Goal: Check status: Check status

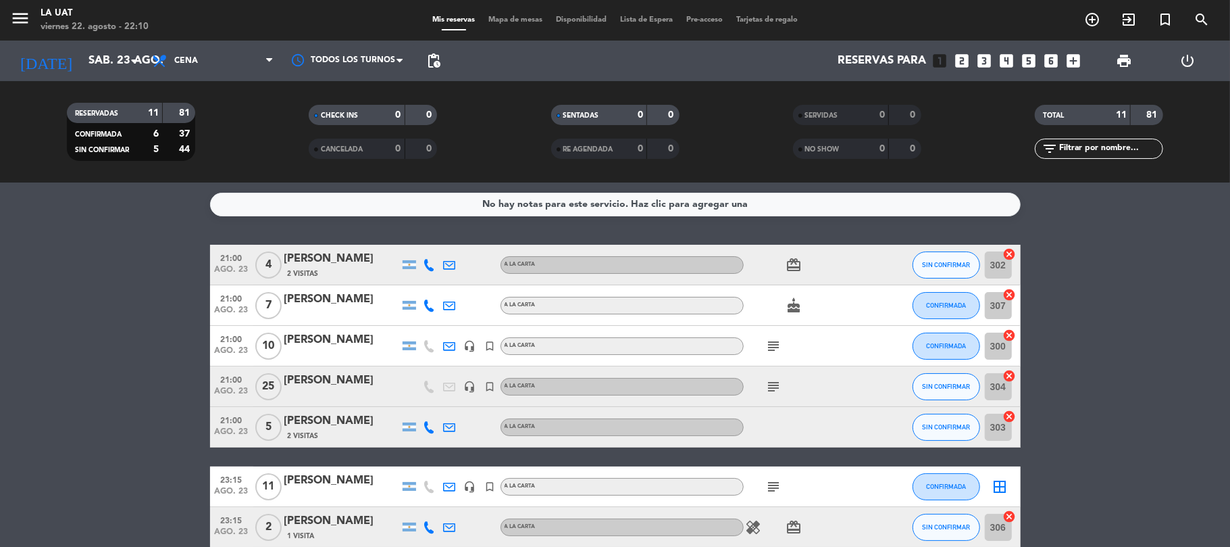
click at [770, 343] on icon "subject" at bounding box center [774, 346] width 16 height 16
click at [774, 395] on div "subject" at bounding box center [805, 386] width 122 height 40
click at [774, 388] on icon "subject" at bounding box center [774, 386] width 16 height 16
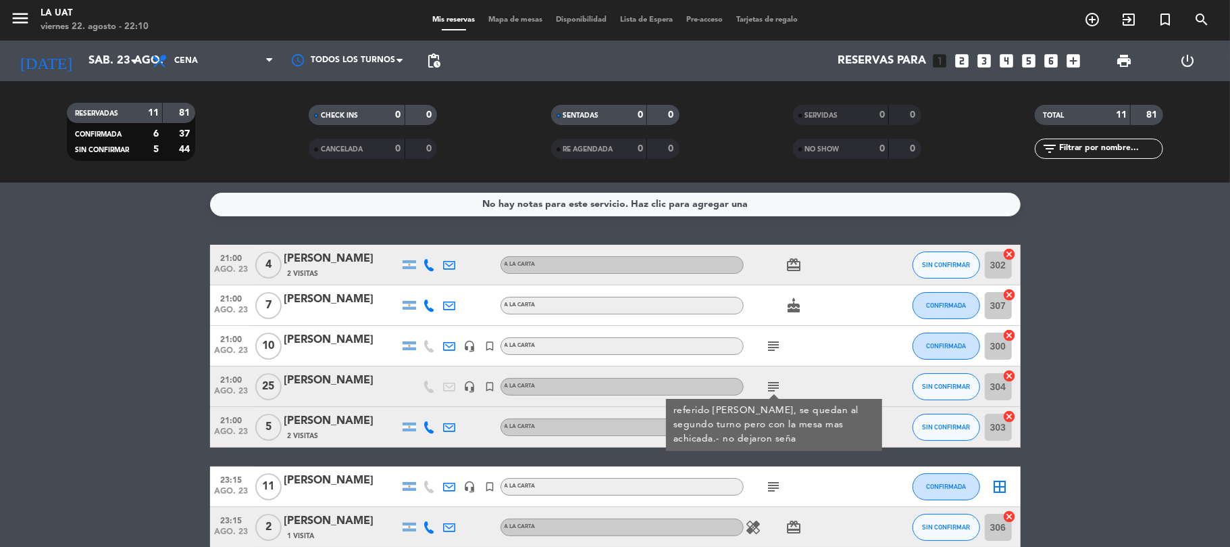
click at [151, 320] on bookings-row "21:00 [DATE] 4 [PERSON_NAME] 2 Visitas A LA CARTA card_giftcard SIN CONFIRMAR 3…" at bounding box center [615, 477] width 1230 height 465
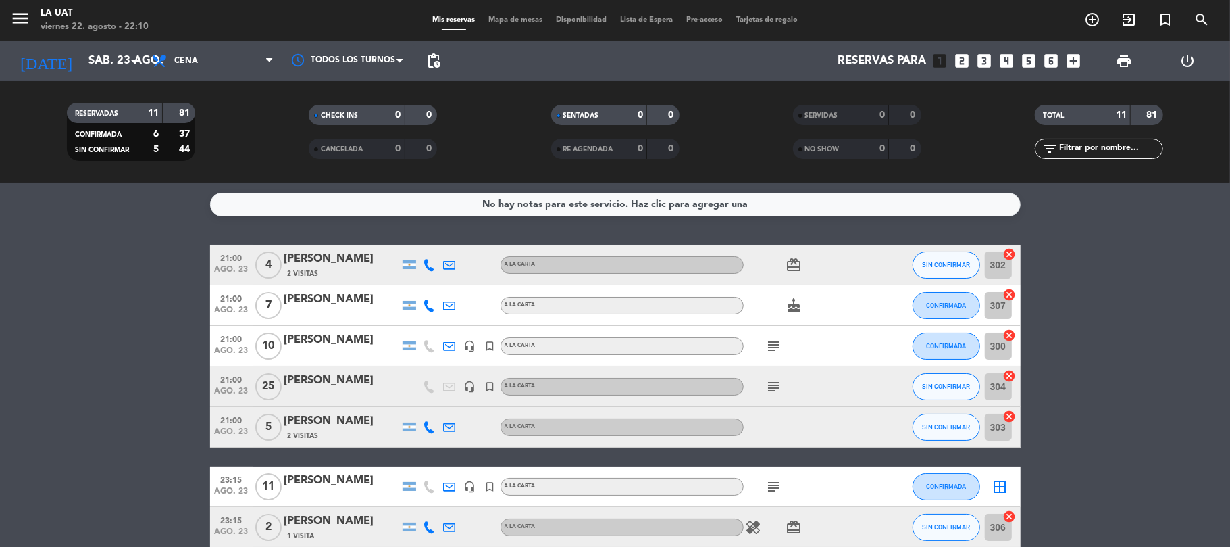
scroll to position [90, 0]
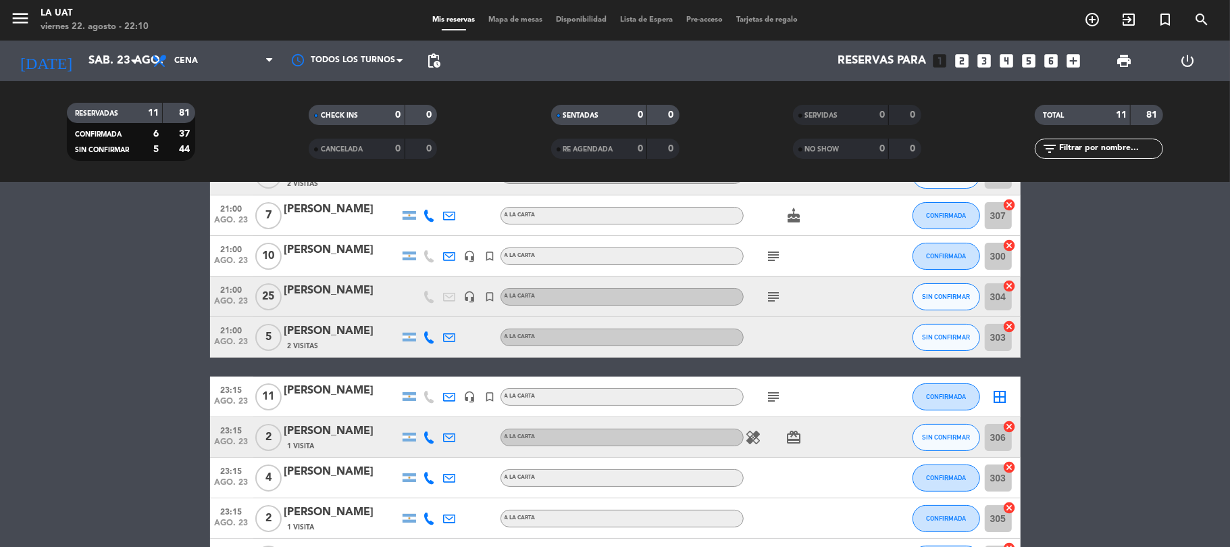
click at [769, 405] on div "subject" at bounding box center [805, 396] width 122 height 40
click at [770, 392] on icon "subject" at bounding box center [774, 396] width 16 height 16
drag, startPoint x: 159, startPoint y: 330, endPoint x: 159, endPoint y: 323, distance: 7.4
click at [159, 330] on bookings-row "21:00 [DATE] 4 [PERSON_NAME] 2 Visitas A LA CARTA card_giftcard SIN CONFIRMAR 3…" at bounding box center [615, 387] width 1230 height 465
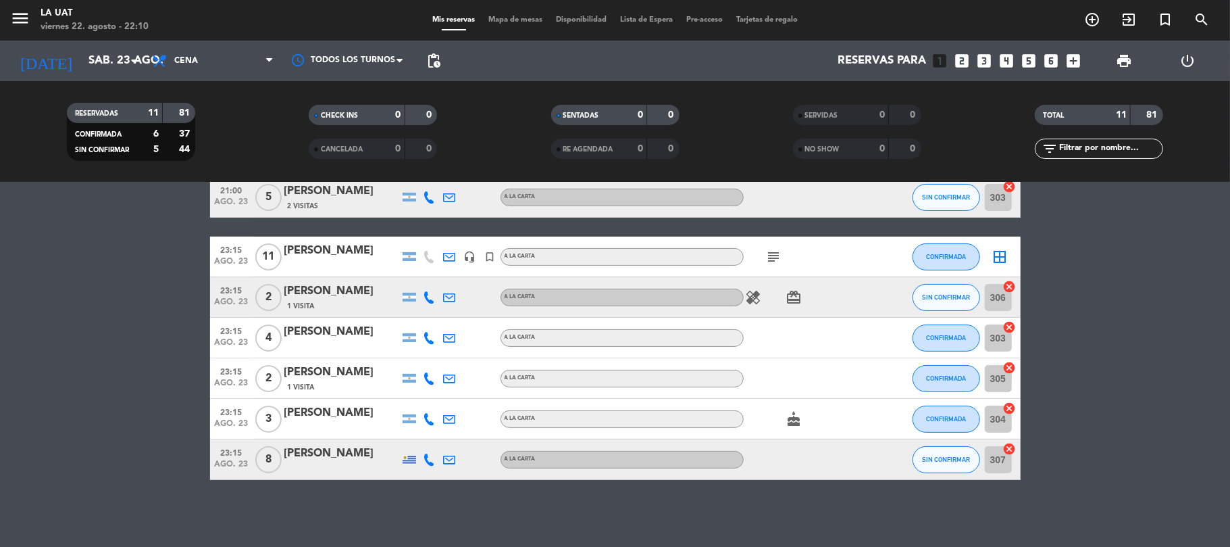
scroll to position [0, 0]
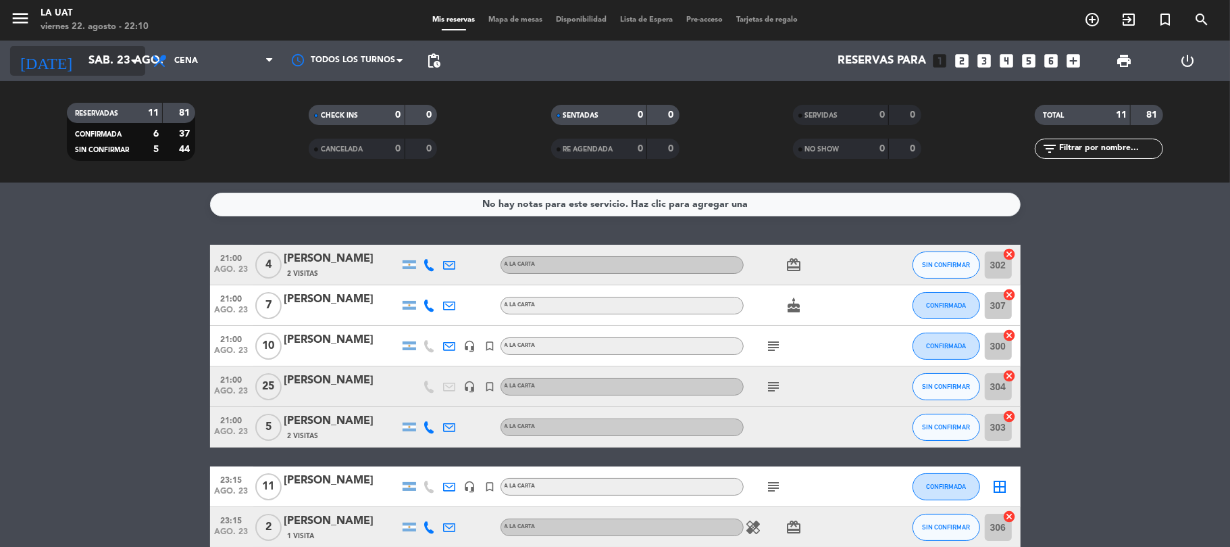
click at [99, 55] on input "sáb. 23 ago." at bounding box center [155, 61] width 146 height 26
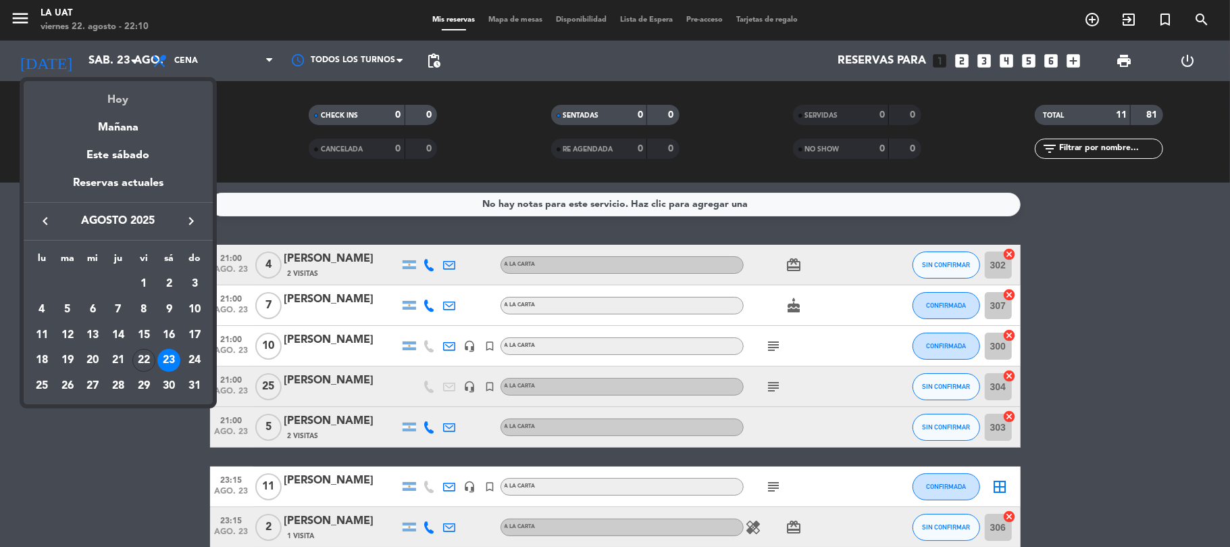
click at [109, 88] on div "Hoy" at bounding box center [118, 95] width 189 height 28
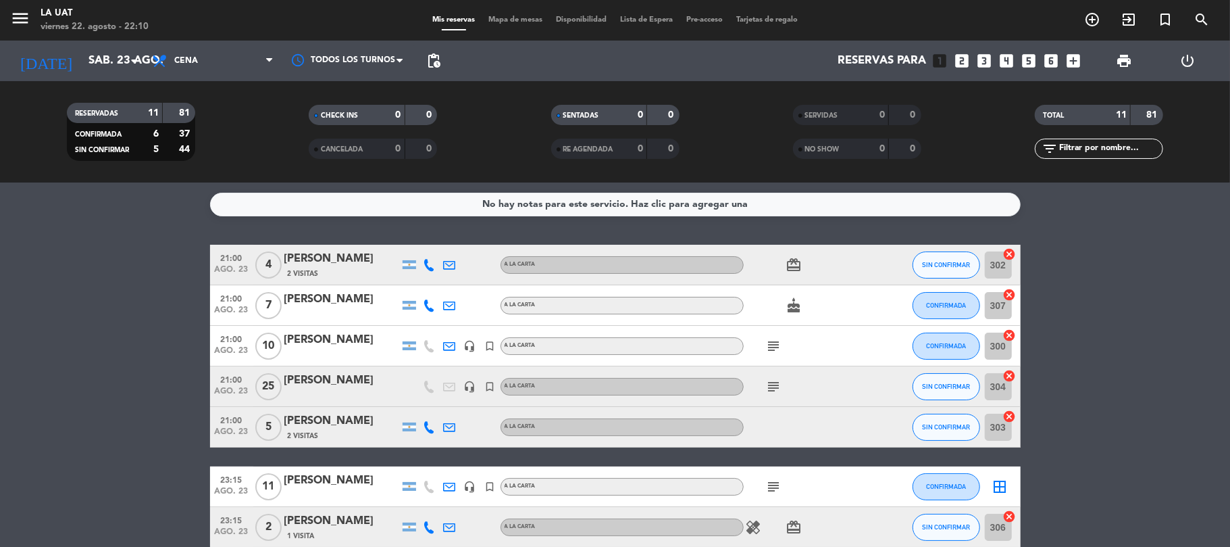
type input "vie. 22 ago."
click at [100, 230] on div "No hay notas para este servicio. Haz clic para agregar una 21:00 [DATE] 4 [PERS…" at bounding box center [615, 364] width 1230 height 364
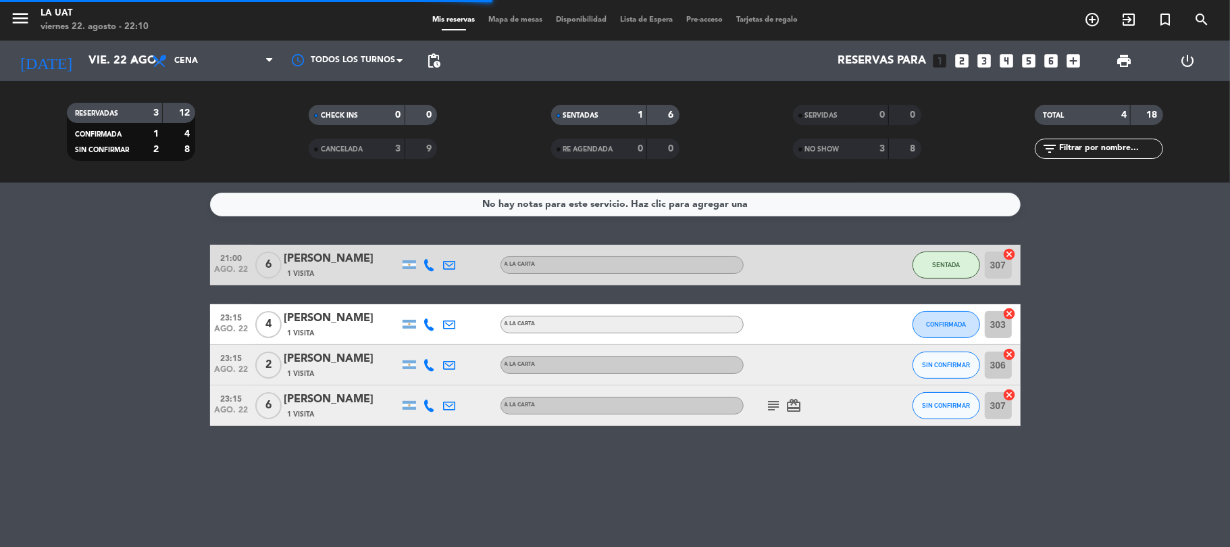
click at [100, 230] on div "No hay notas para este servicio. Haz clic para agregar una 21:00 [DATE] 6 [PERS…" at bounding box center [615, 364] width 1230 height 364
click at [153, 268] on bookings-row "21:00 [DATE] 6 [PERSON_NAME] 1 Visita A LA CARTA SENTADA 307 cancel 23:15 [DATE…" at bounding box center [615, 335] width 1230 height 181
click at [151, 270] on bookings-row "21:00 [DATE] 6 [PERSON_NAME] 1 Visita A LA CARTA SENTADA 307 cancel 23:15 [DATE…" at bounding box center [615, 335] width 1230 height 181
click at [134, 272] on bookings-row "21:00 [DATE] 6 [PERSON_NAME] 1 Visita A LA CARTA SENTADA 307 cancel 23:15 [DATE…" at bounding box center [615, 335] width 1230 height 181
click at [155, 234] on div "No hay notas para este servicio. Haz clic para agregar una 21:00 [DATE] 6 [PERS…" at bounding box center [615, 364] width 1230 height 364
